Goal: Task Accomplishment & Management: Manage account settings

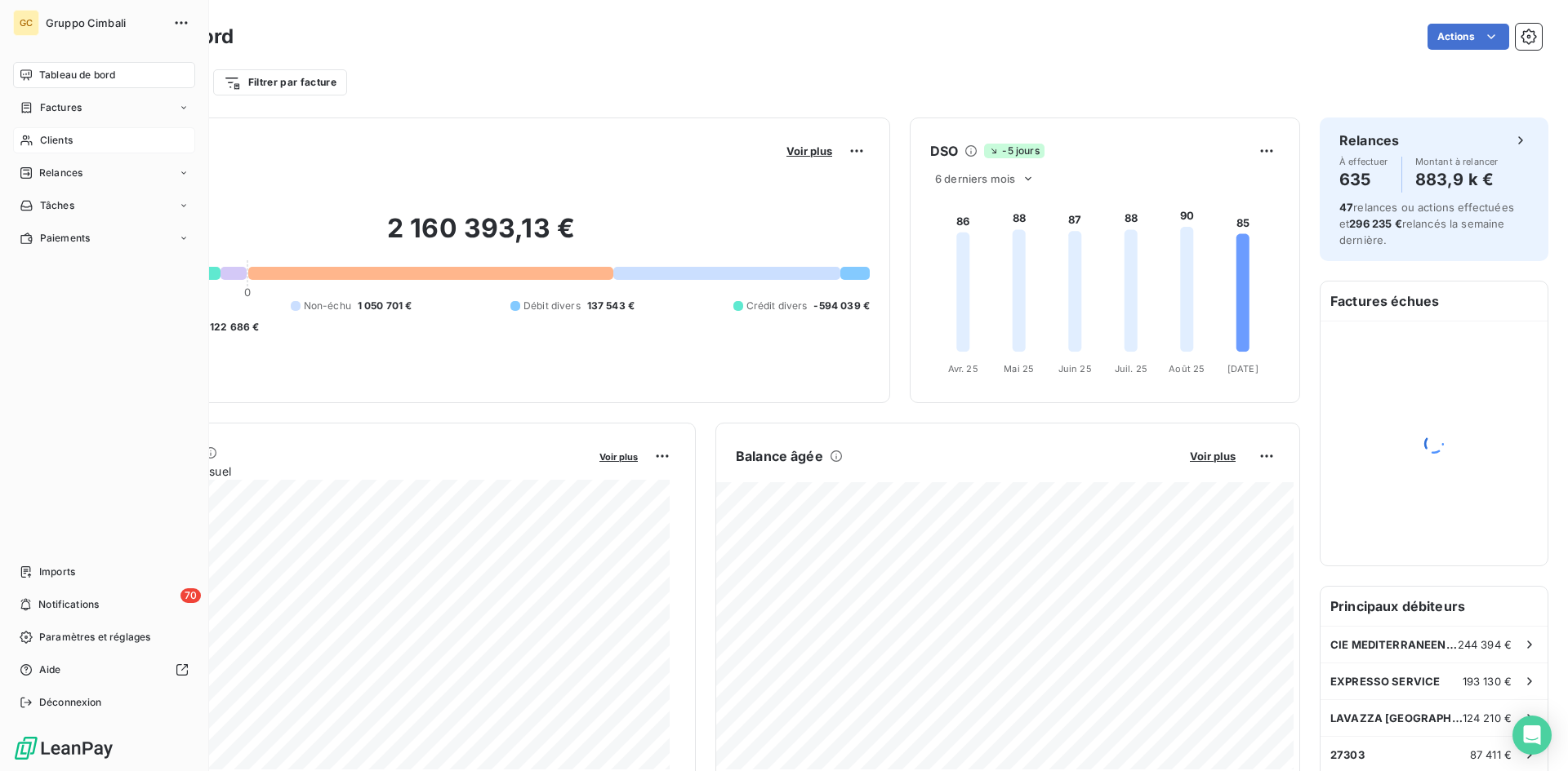
click at [37, 140] on div "Clients" at bounding box center [104, 140] width 182 height 26
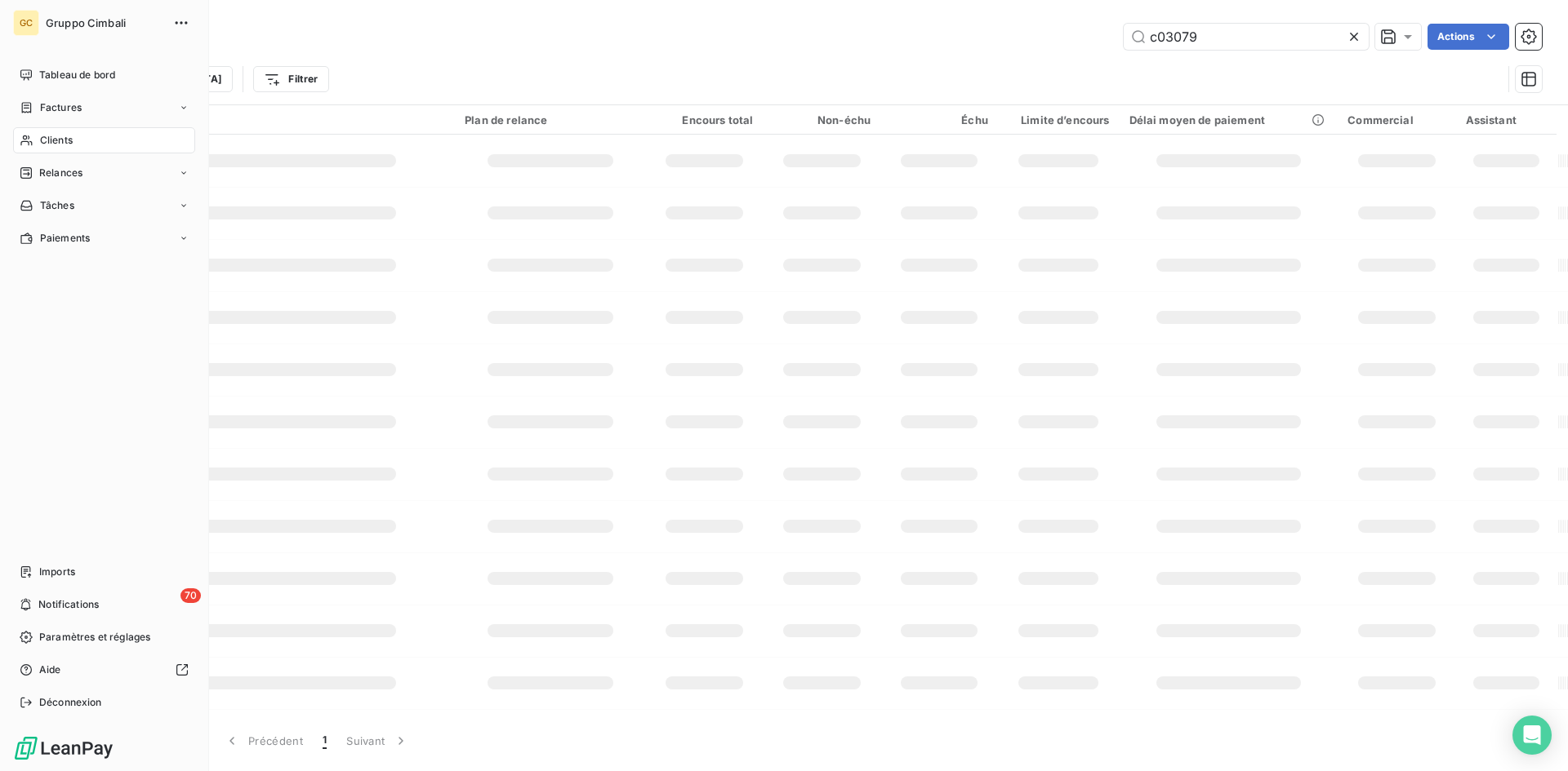
type input "c03079"
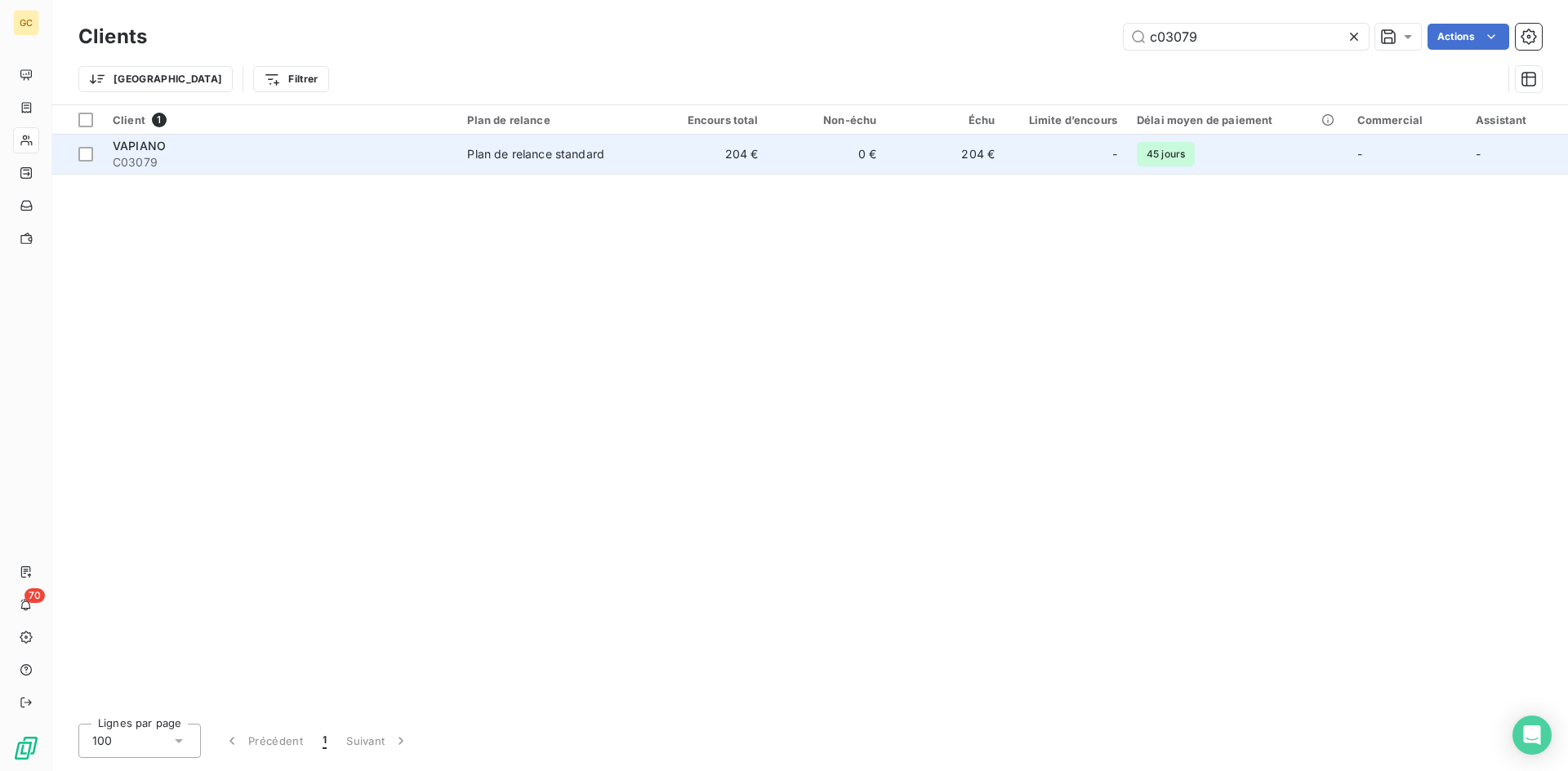
click at [154, 157] on span "C03079" at bounding box center [279, 162] width 335 height 16
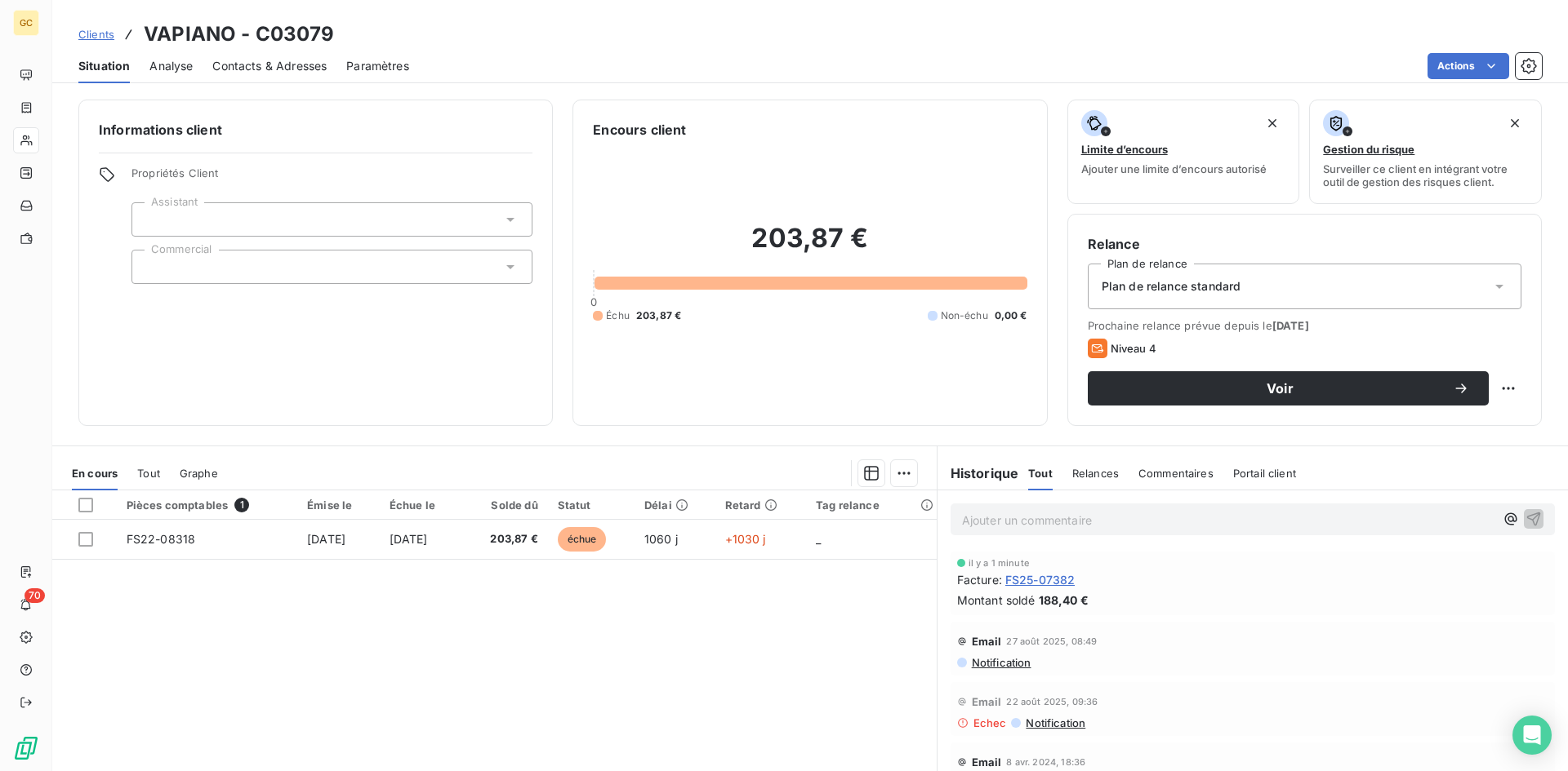
click at [237, 70] on span "Contacts & Adresses" at bounding box center [269, 66] width 114 height 16
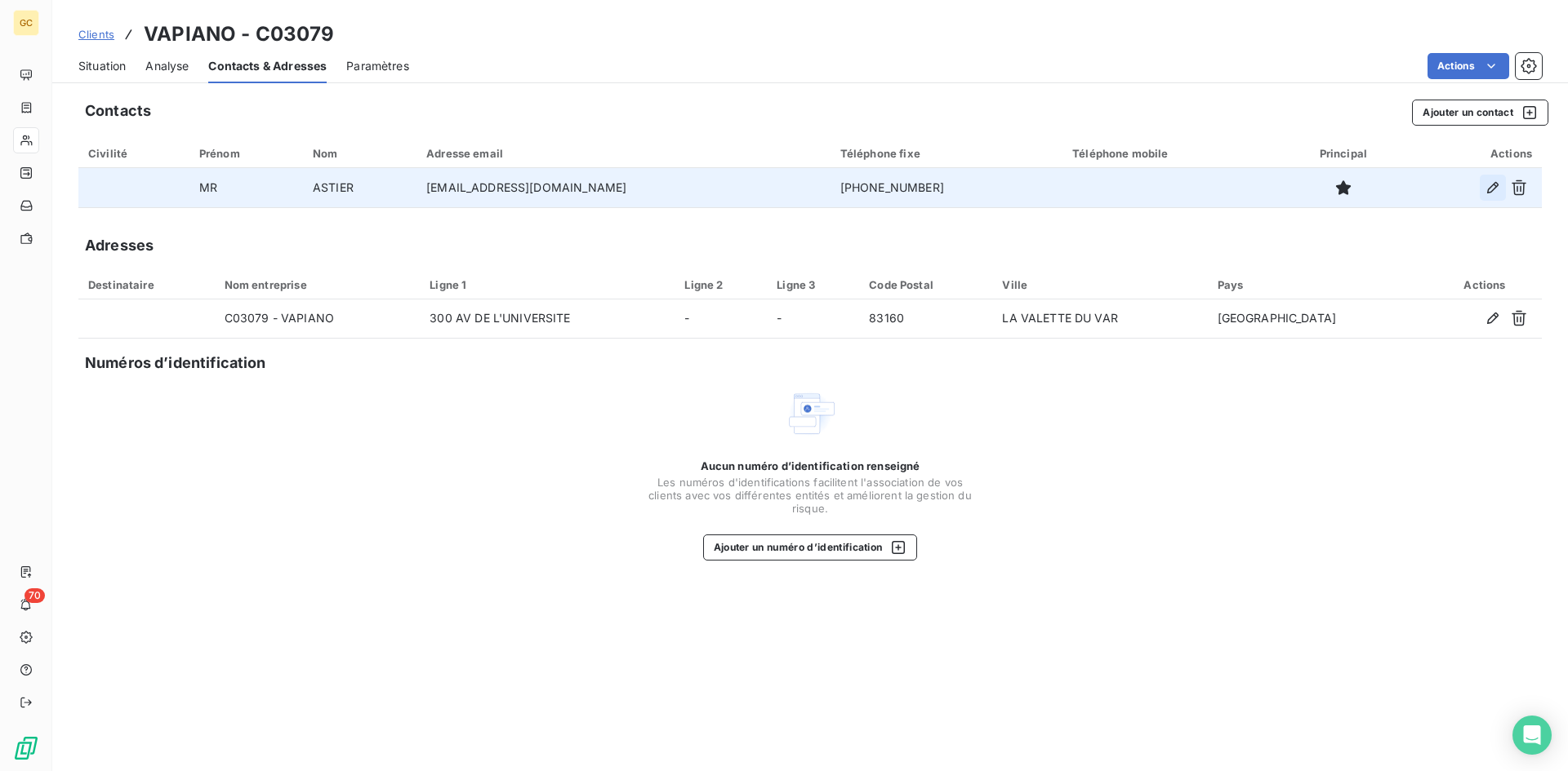
click at [1490, 185] on icon "button" at bounding box center [1492, 187] width 16 height 16
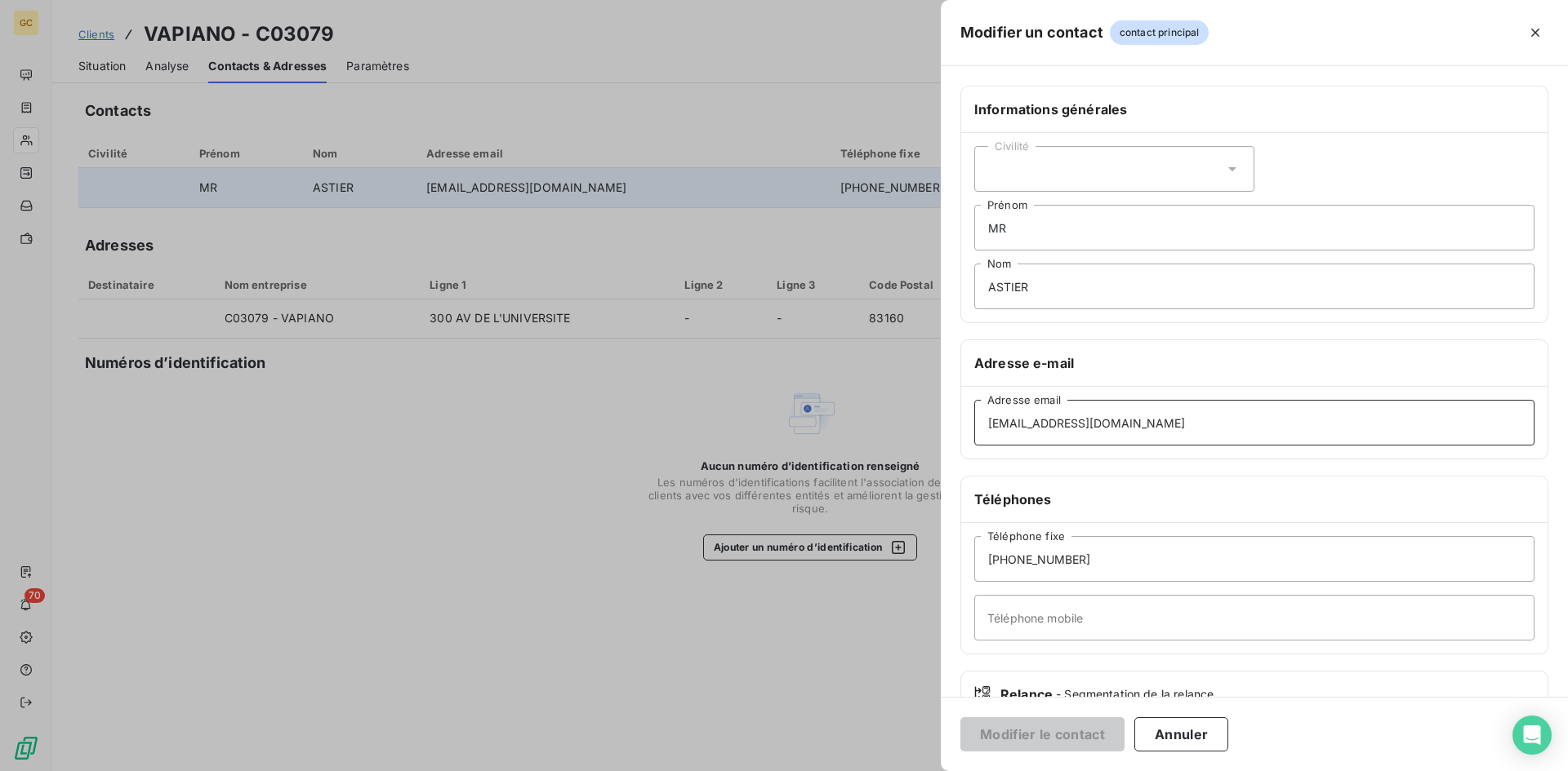
drag, startPoint x: 1150, startPoint y: 414, endPoint x: 861, endPoint y: 416, distance: 289.0
click at [861, 771] on div "Modifier un contact contact principal Informations générales Civilité MR [PERSO…" at bounding box center [784, 771] width 1568 height 0
paste input "[EMAIL_ADDRESS][DOMAIN_NAME]"
type input "[EMAIL_ADDRESS][DOMAIN_NAME]"
click at [1060, 735] on button "Modifier le contact" at bounding box center [1042, 734] width 164 height 34
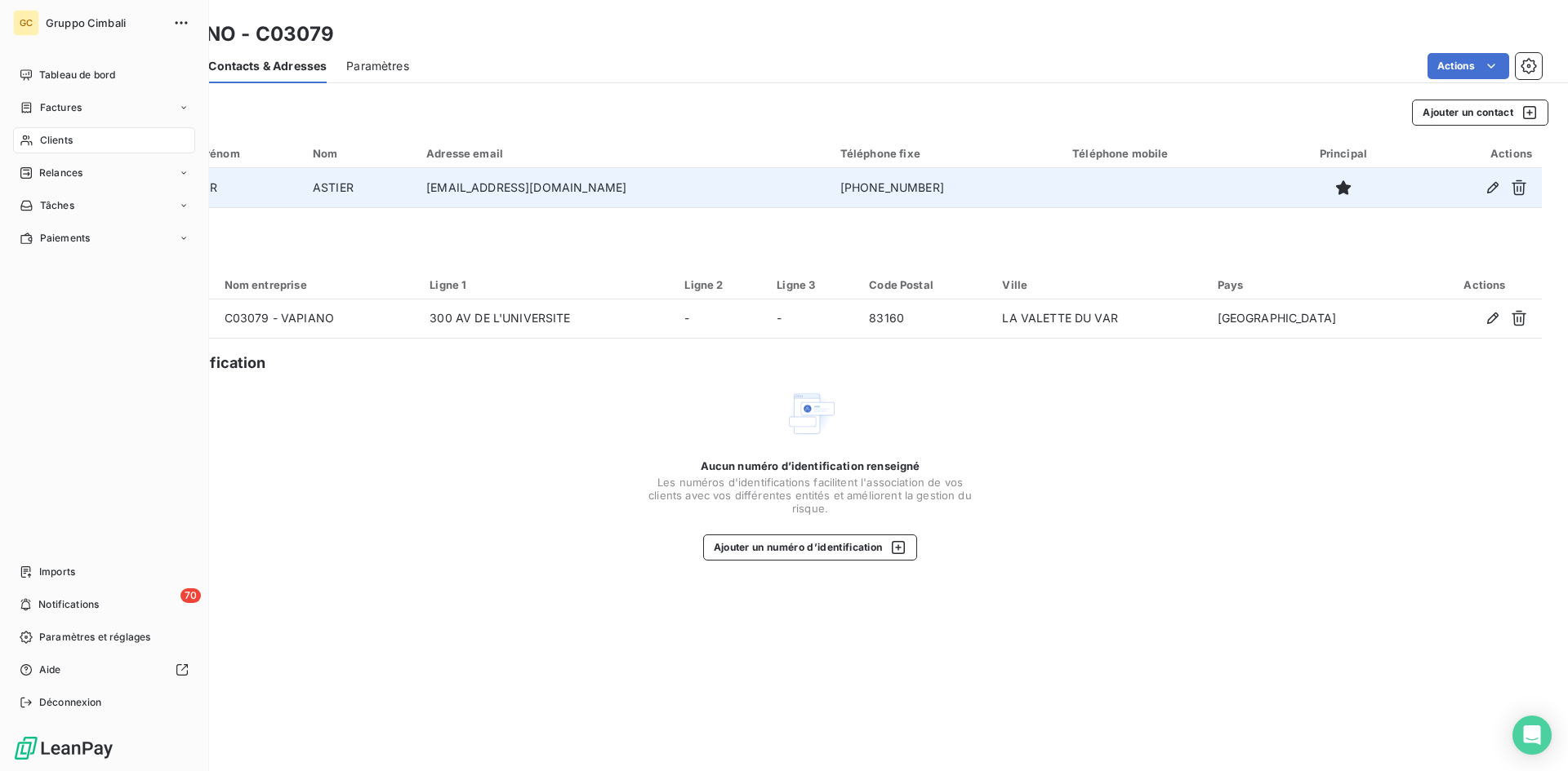
click at [31, 140] on icon at bounding box center [26, 140] width 14 height 13
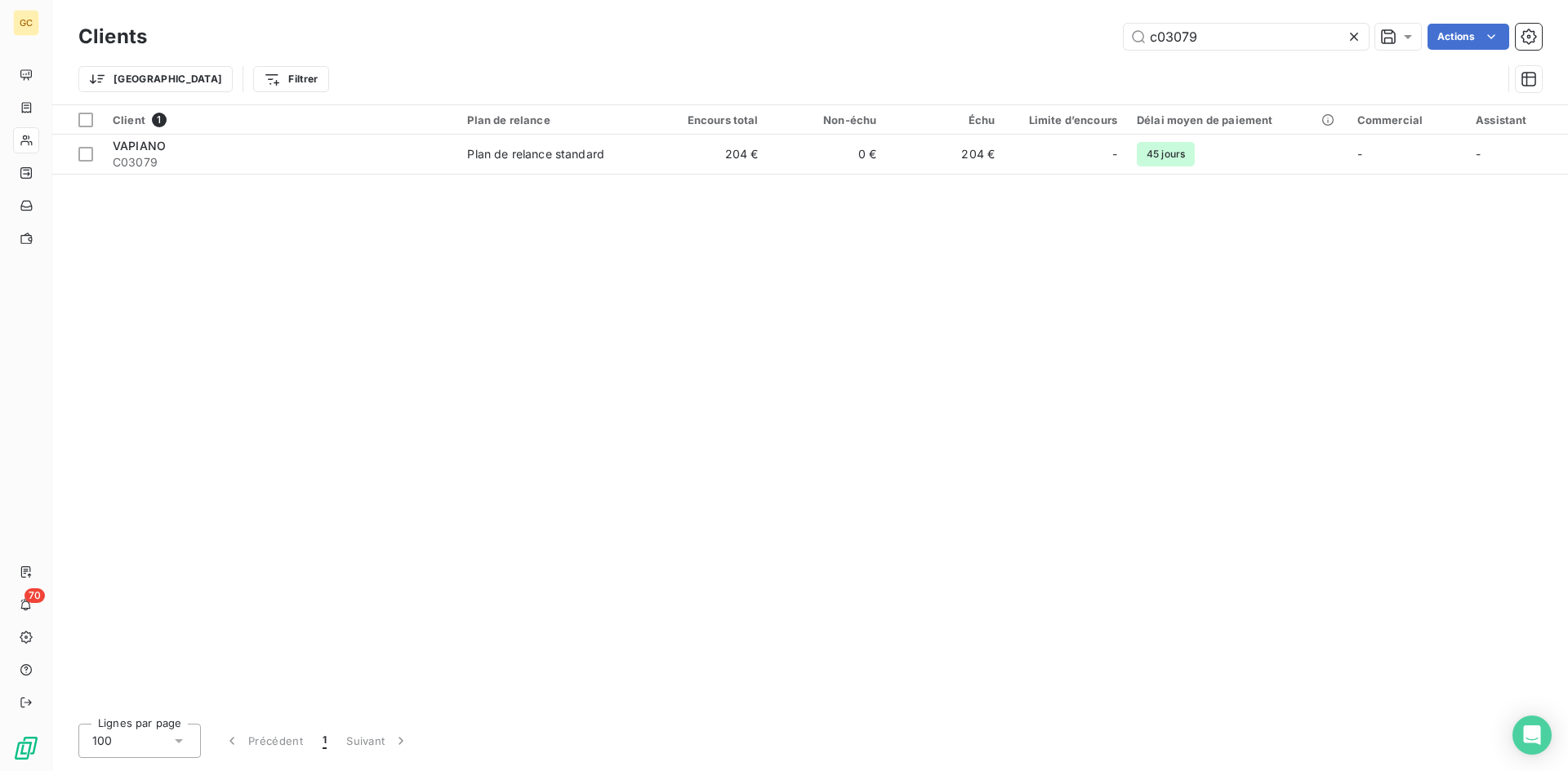
drag, startPoint x: 1216, startPoint y: 36, endPoint x: 1119, endPoint y: 38, distance: 97.0
click at [1119, 38] on div "c03079 Actions" at bounding box center [854, 37] width 1375 height 26
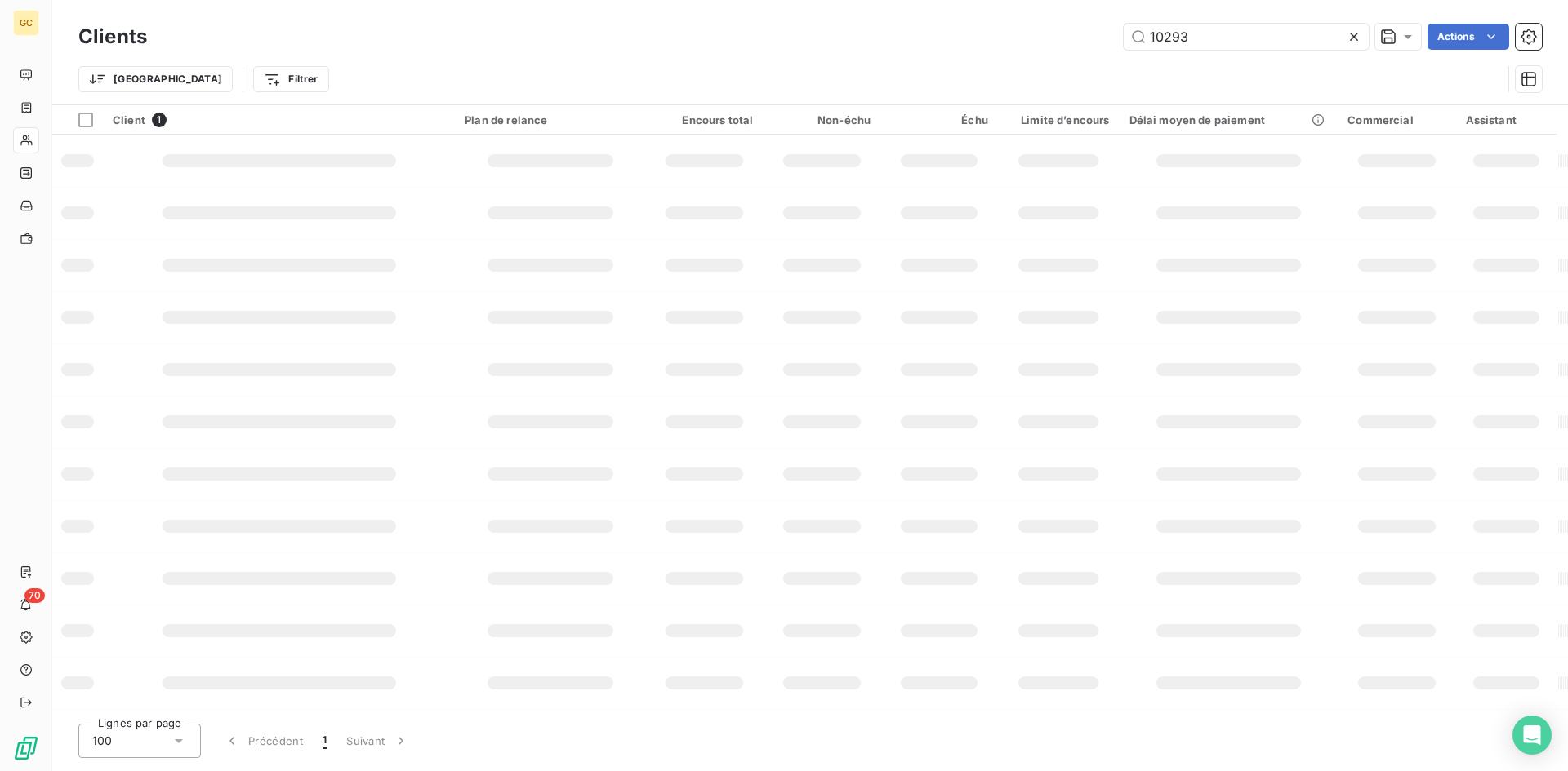
type input "10293"
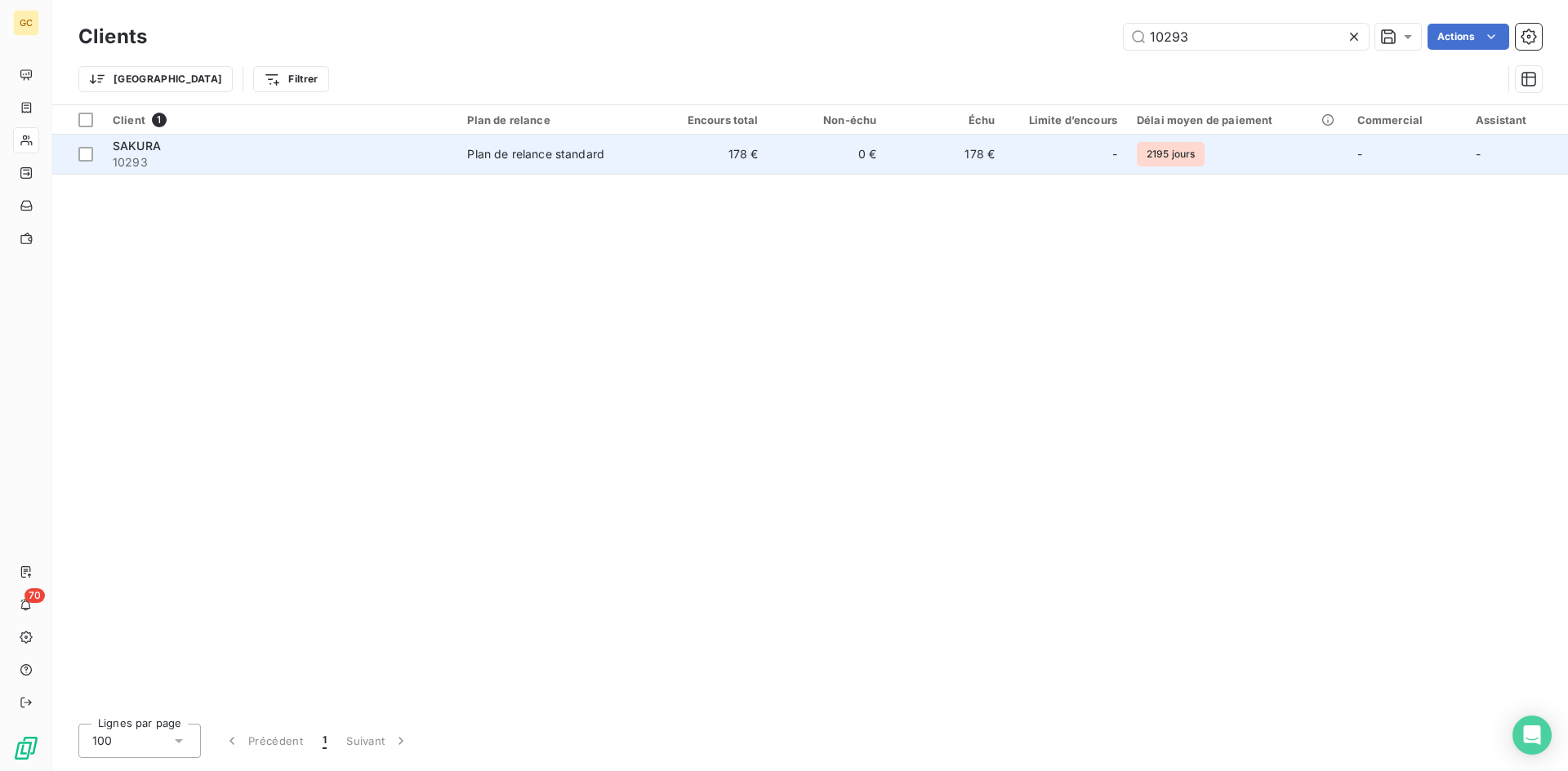
click at [143, 148] on span "SAKURA" at bounding box center [136, 146] width 49 height 14
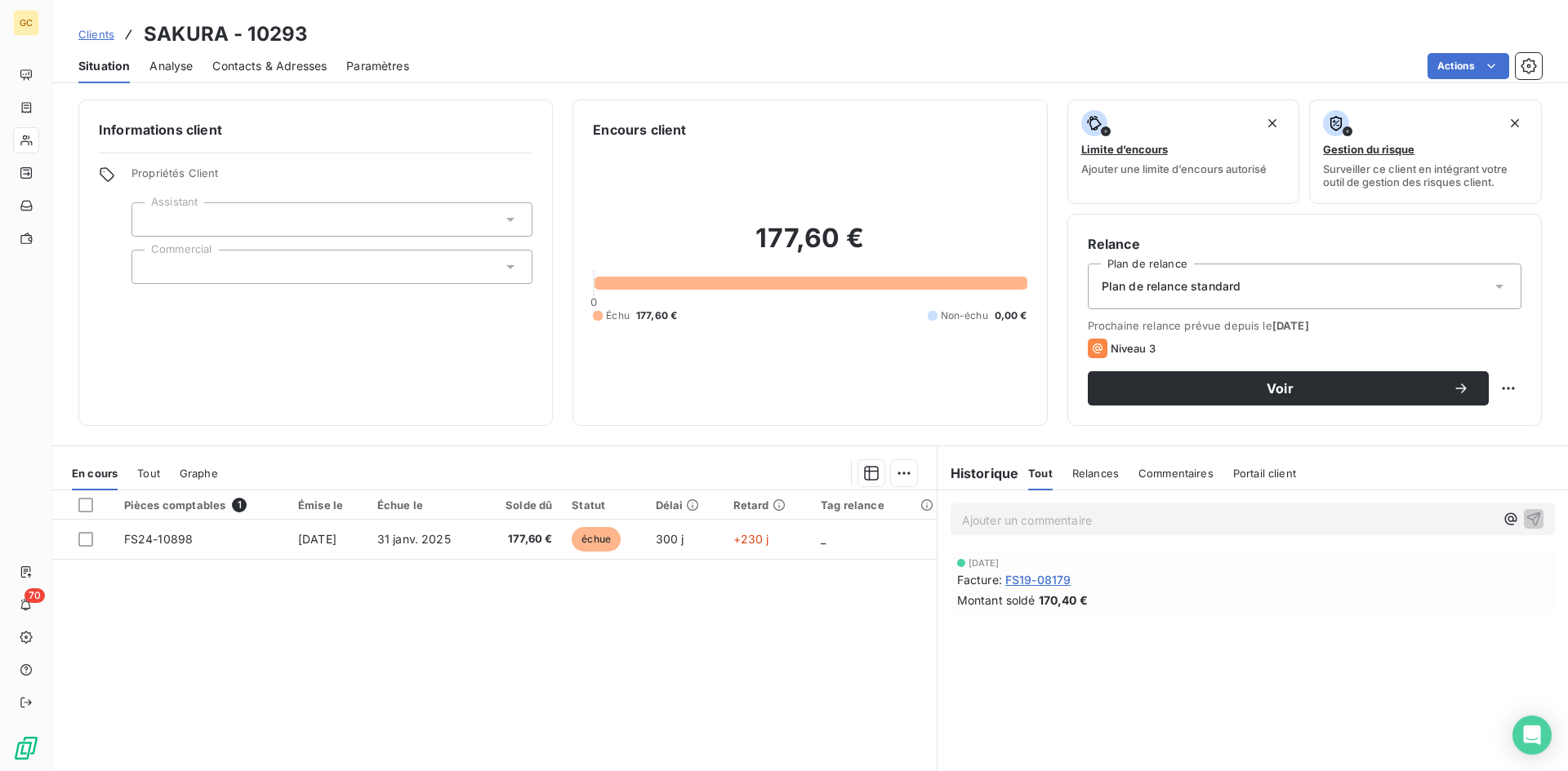
click at [253, 69] on span "Contacts & Adresses" at bounding box center [269, 66] width 114 height 16
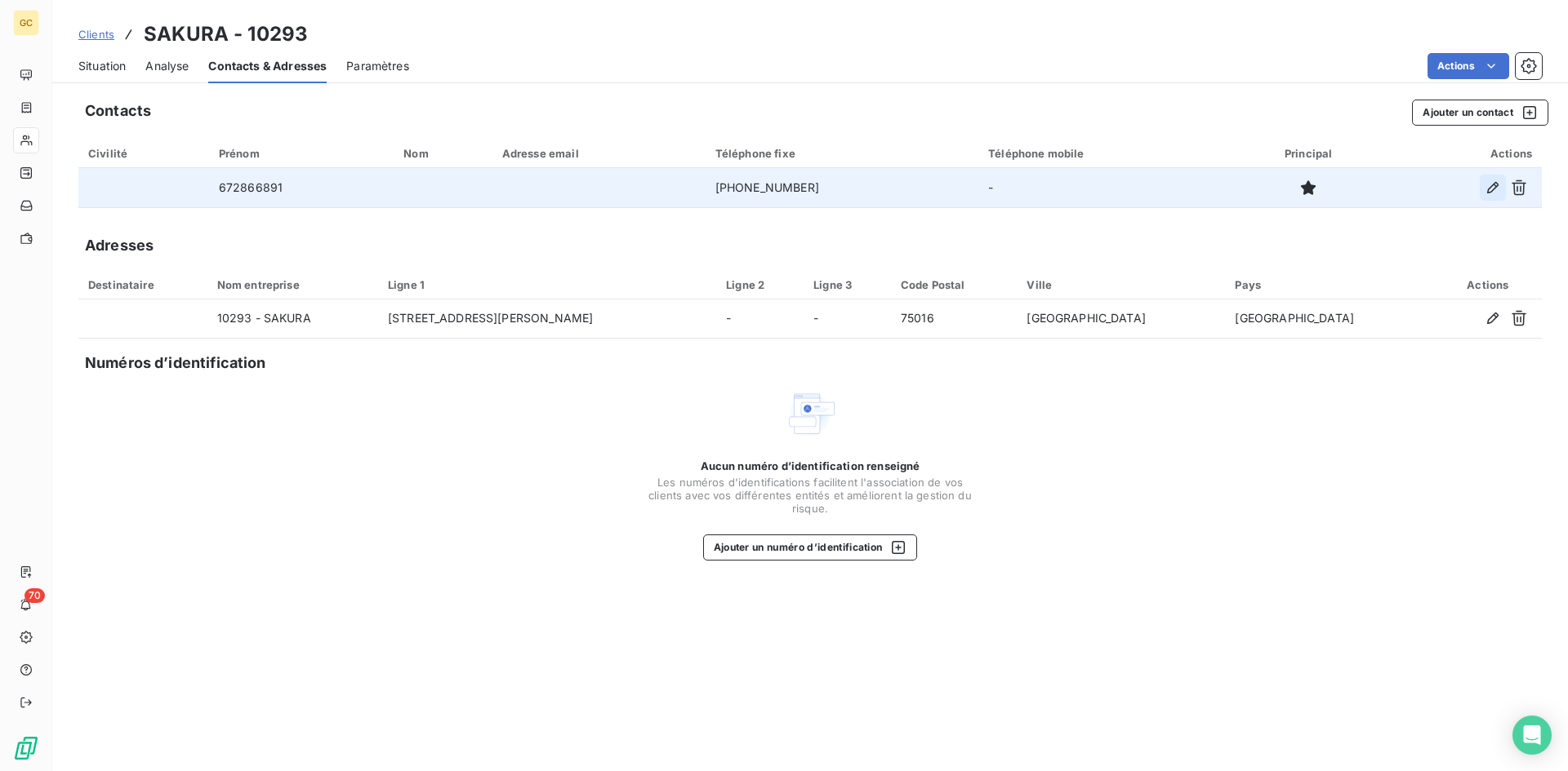
click at [1488, 188] on icon "button" at bounding box center [1492, 187] width 16 height 16
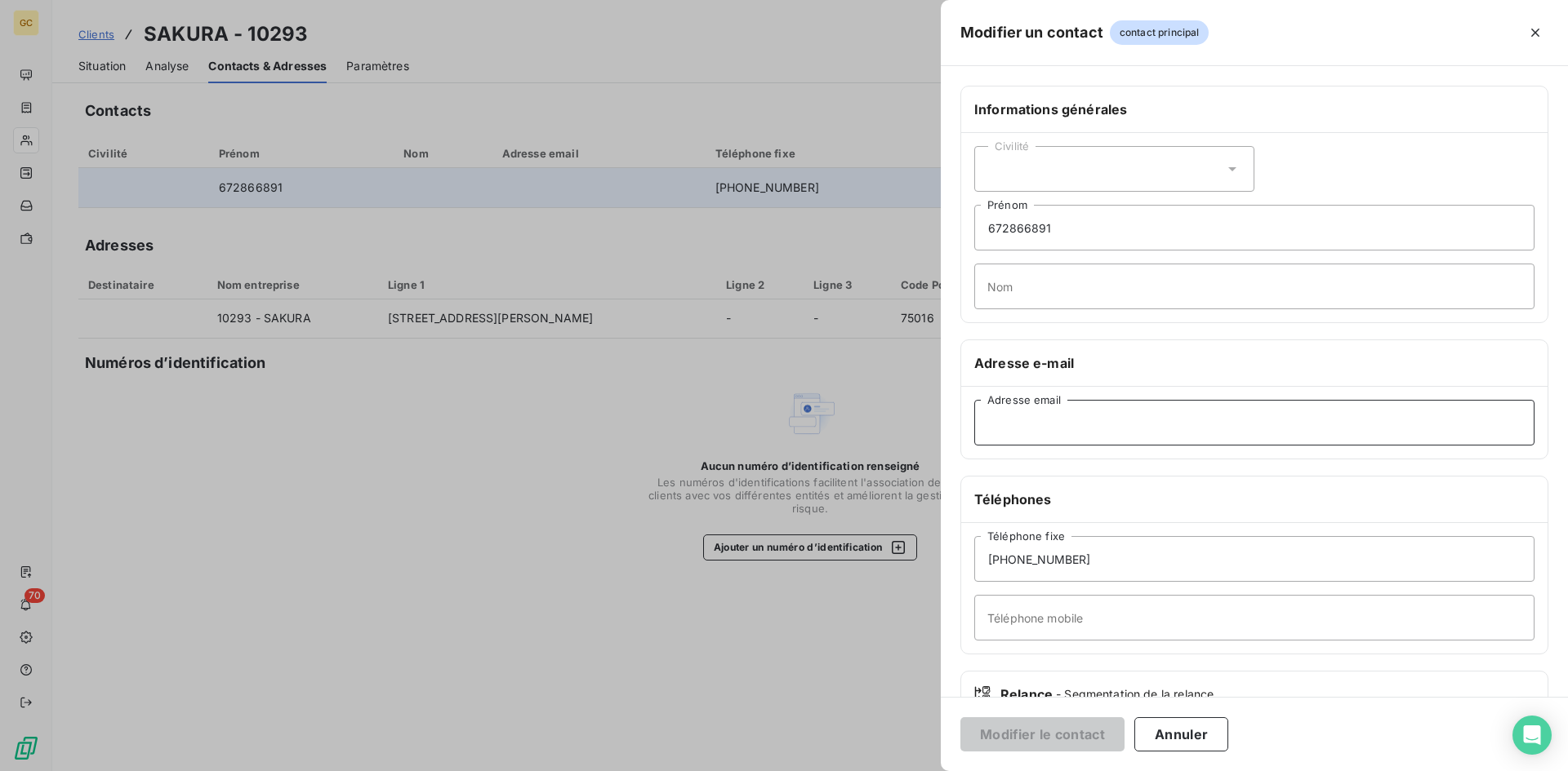
click at [1053, 423] on input "Adresse email" at bounding box center [1254, 423] width 560 height 46
paste input "[EMAIL_ADDRESS][DOMAIN_NAME]"
type input "[EMAIL_ADDRESS][DOMAIN_NAME]"
click at [1032, 737] on button "Modifier le contact" at bounding box center [1042, 734] width 164 height 34
